Goal: Task Accomplishment & Management: Use online tool/utility

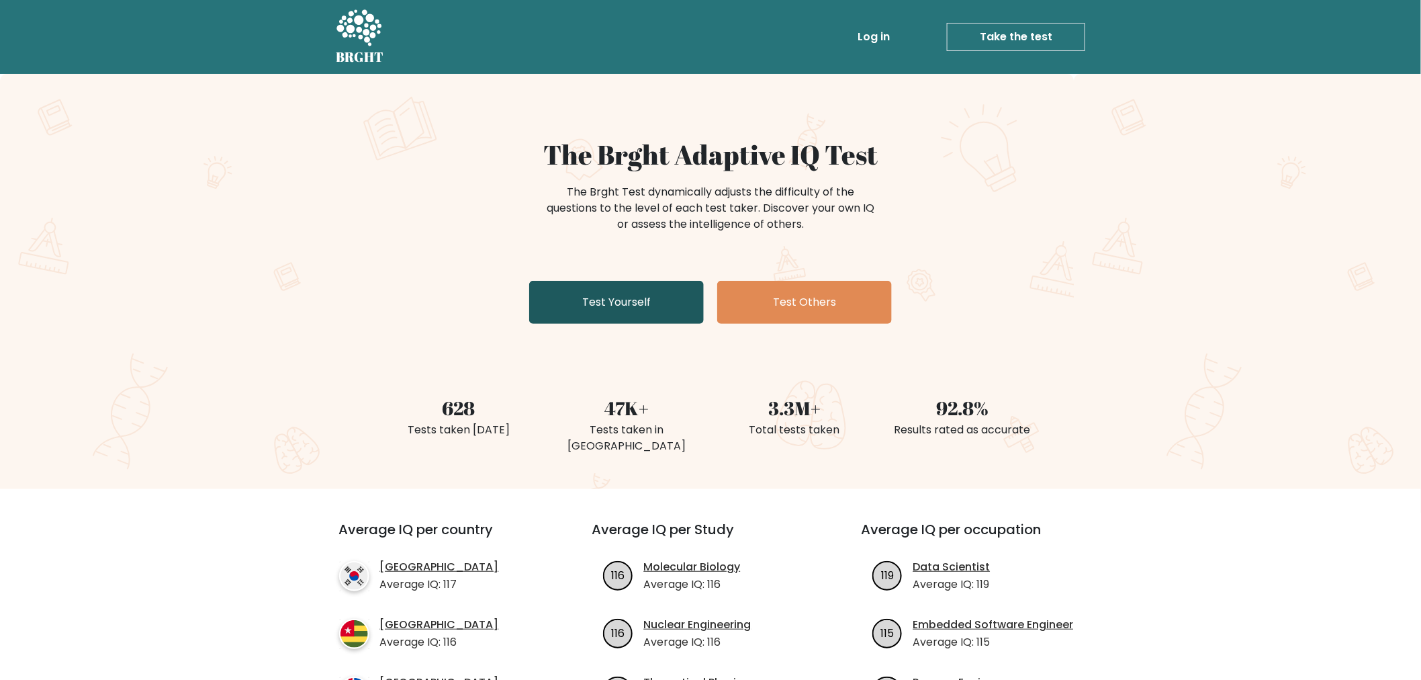
click at [622, 313] on link "Test Yourself" at bounding box center [616, 302] width 175 height 43
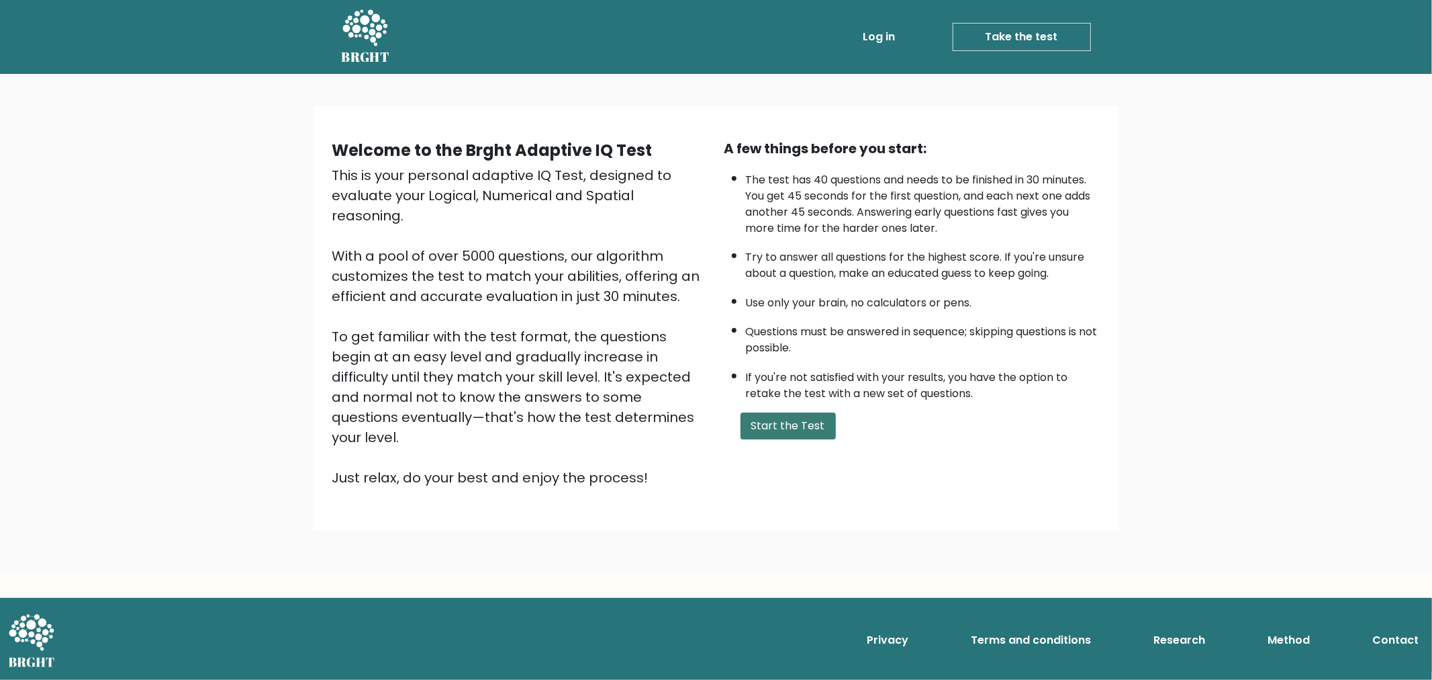
click at [777, 427] on button "Start the Test" at bounding box center [788, 425] width 95 height 27
click at [803, 420] on button "Start the Test" at bounding box center [788, 425] width 95 height 27
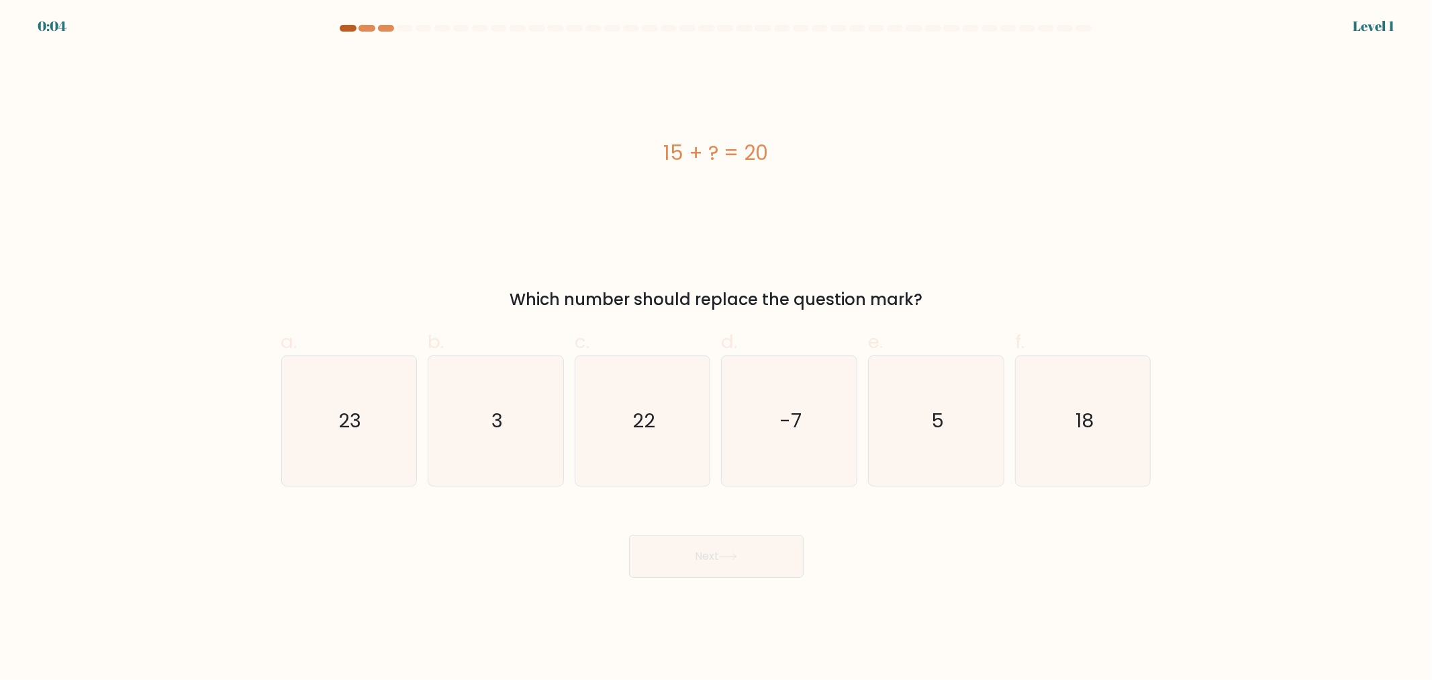
click at [353, 27] on div at bounding box center [348, 28] width 16 height 7
click at [352, 27] on div at bounding box center [348, 28] width 16 height 7
drag, startPoint x: 352, startPoint y: 27, endPoint x: 360, endPoint y: 32, distance: 9.3
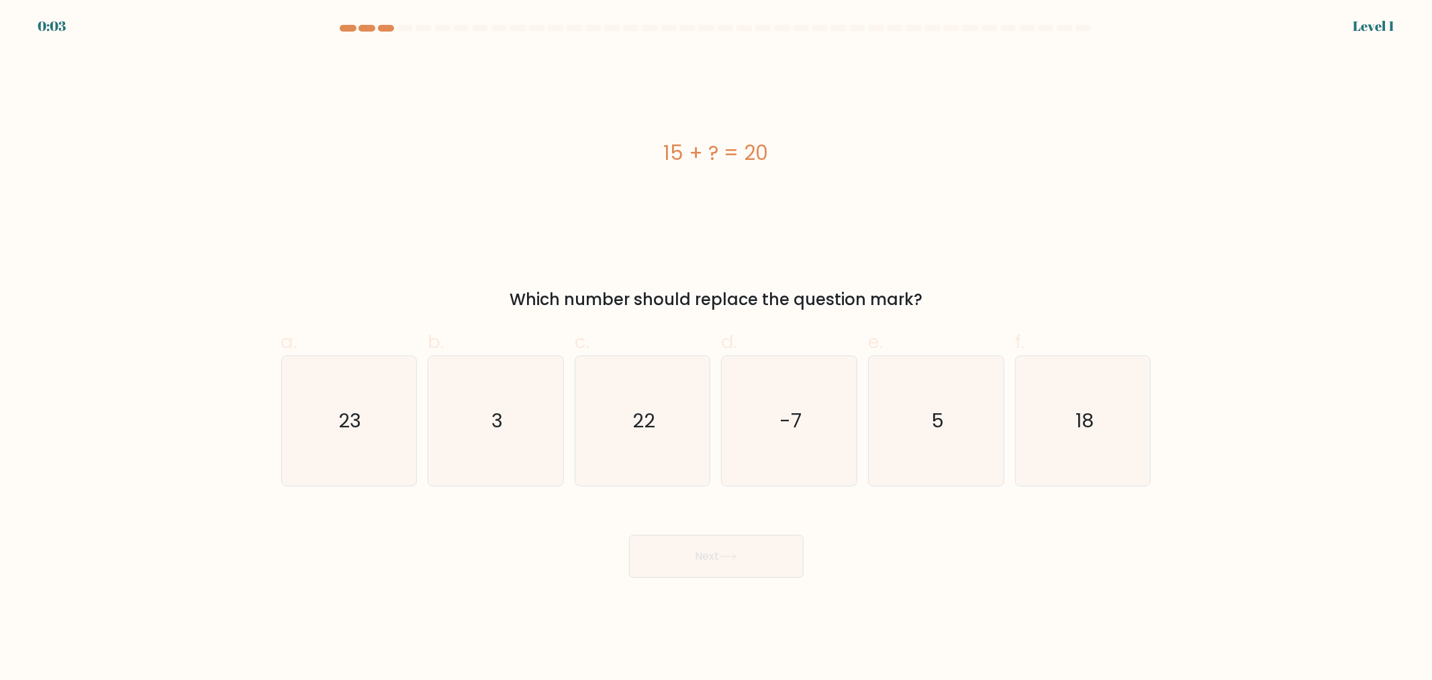
click at [360, 32] on div at bounding box center [716, 31] width 886 height 12
click at [44, 21] on div "0:02" at bounding box center [52, 26] width 28 height 20
click at [44, 21] on div "0:01" at bounding box center [51, 26] width 27 height 20
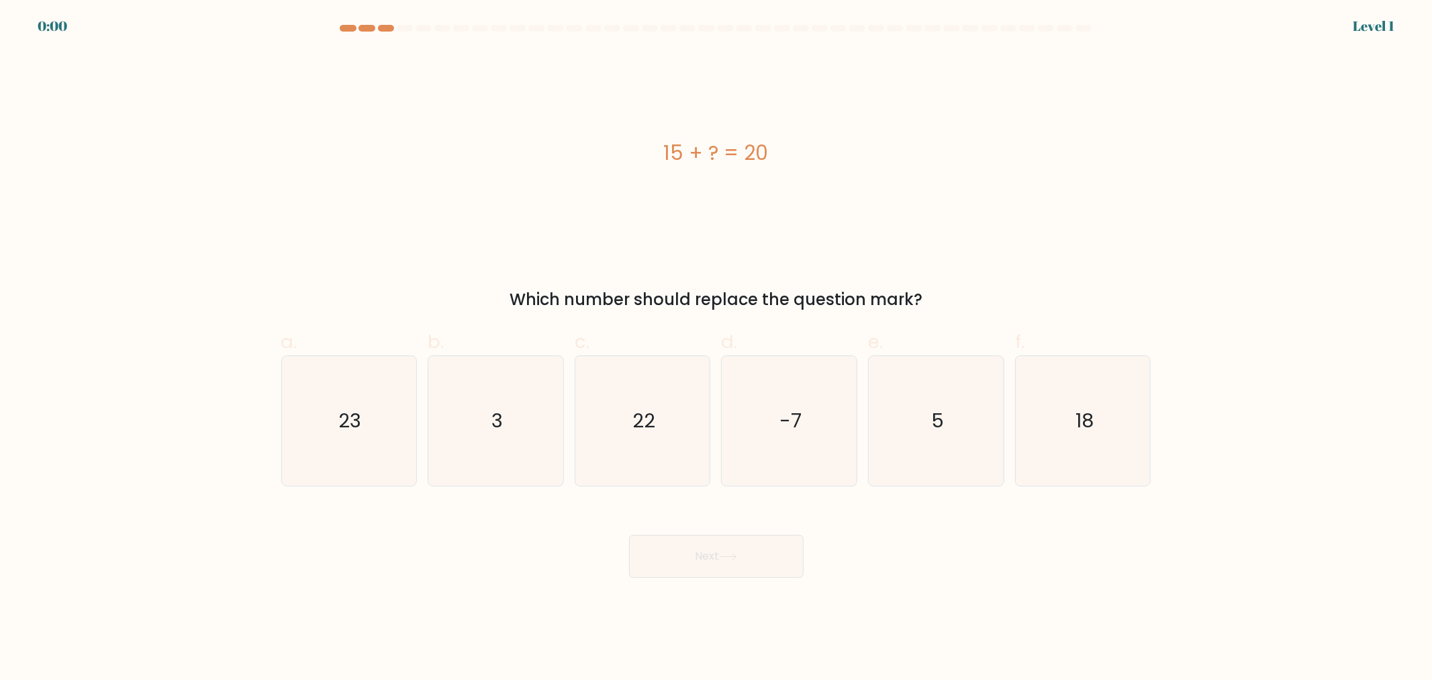
click at [460, 243] on div "15 + ? = 20" at bounding box center [716, 153] width 870 height 204
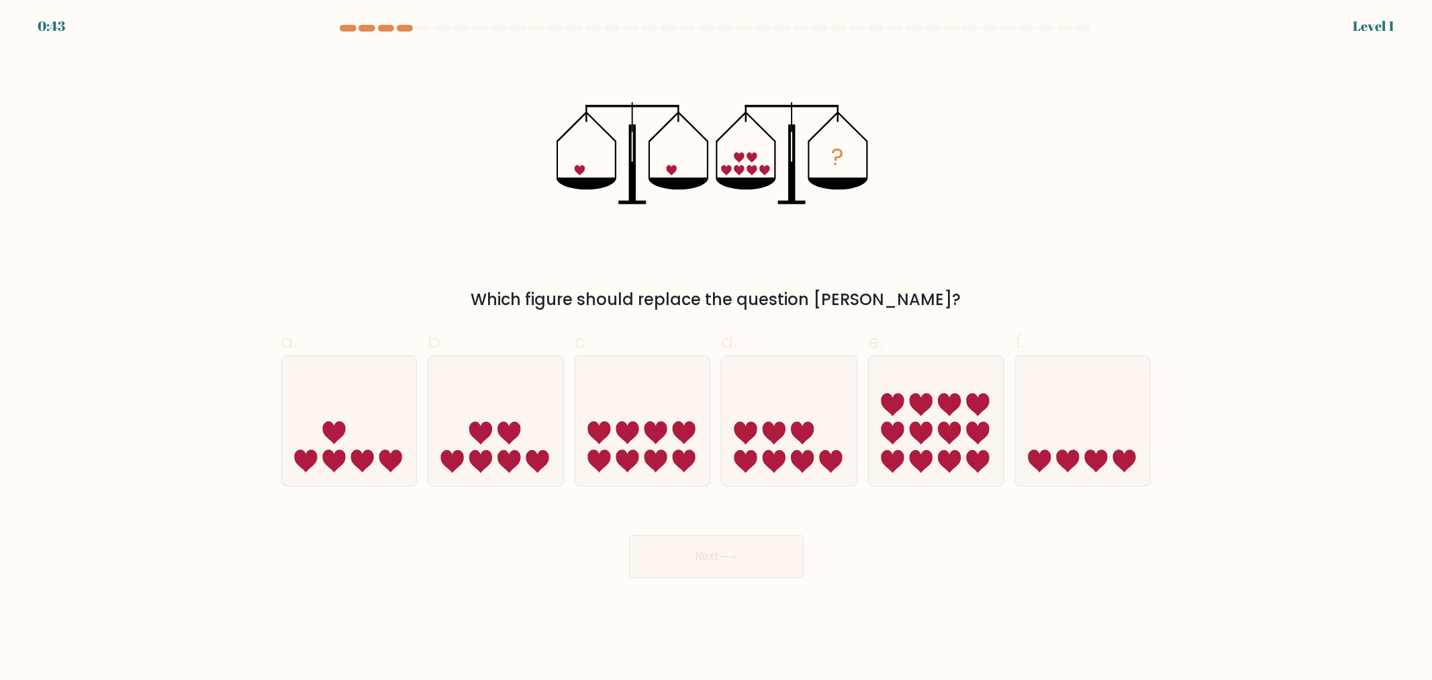
click at [201, 83] on form at bounding box center [716, 301] width 1432 height 553
click at [670, 270] on div "? Which figure should replace the question mark?" at bounding box center [716, 181] width 886 height 261
